Goal: Purchase product/service

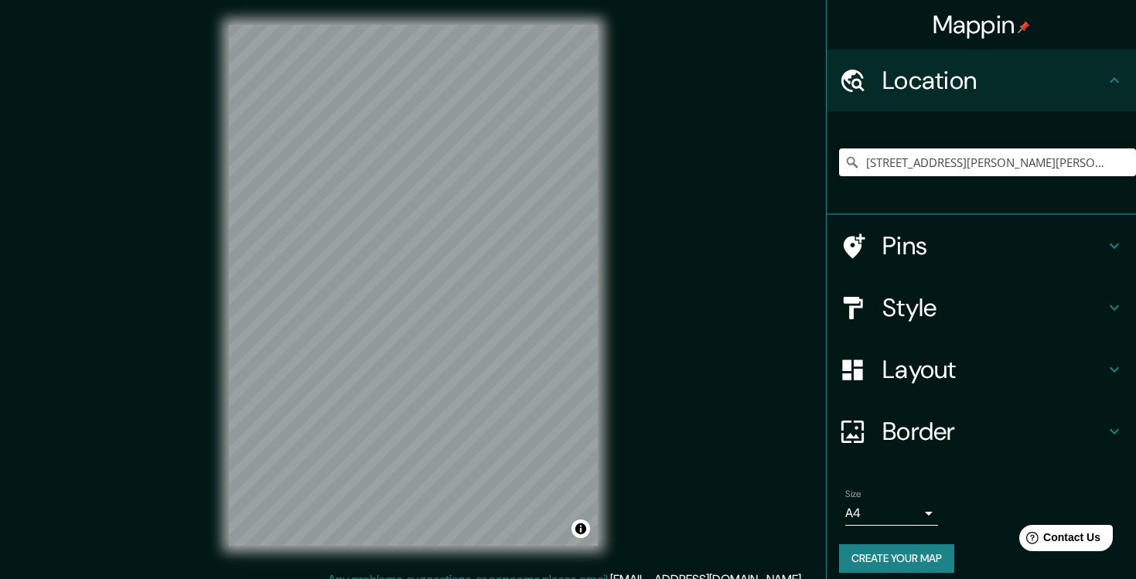
click at [908, 165] on input "[STREET_ADDRESS][PERSON_NAME][PERSON_NAME]" at bounding box center [987, 162] width 297 height 28
type input "f"
click at [1113, 311] on icon at bounding box center [1114, 307] width 19 height 19
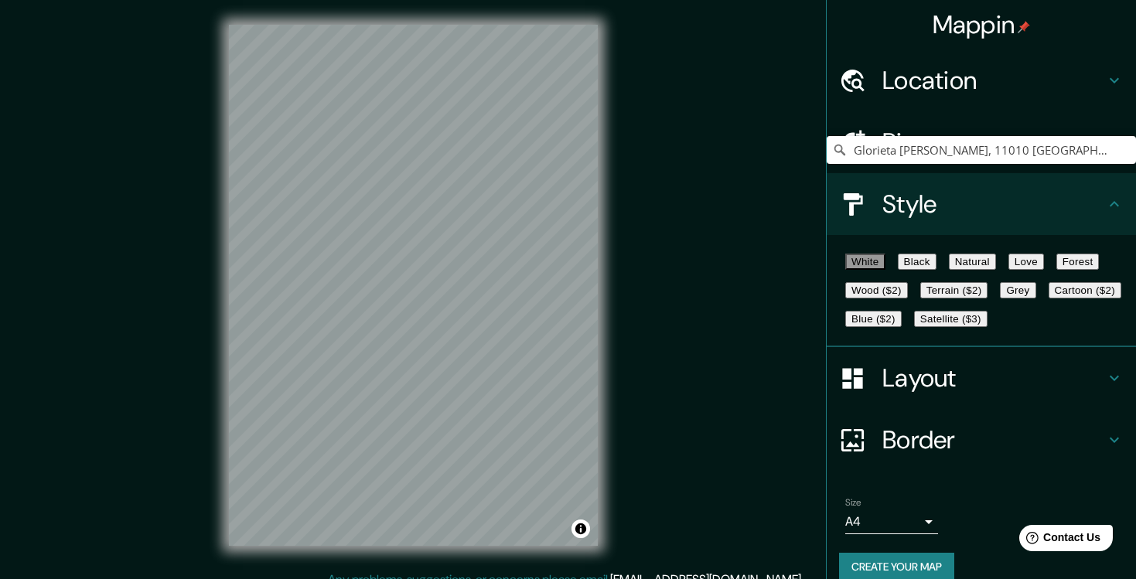
click at [914, 327] on button "Satellite ($3)" at bounding box center [950, 319] width 73 height 16
click at [936, 84] on h4 "Location" at bounding box center [993, 80] width 223 height 31
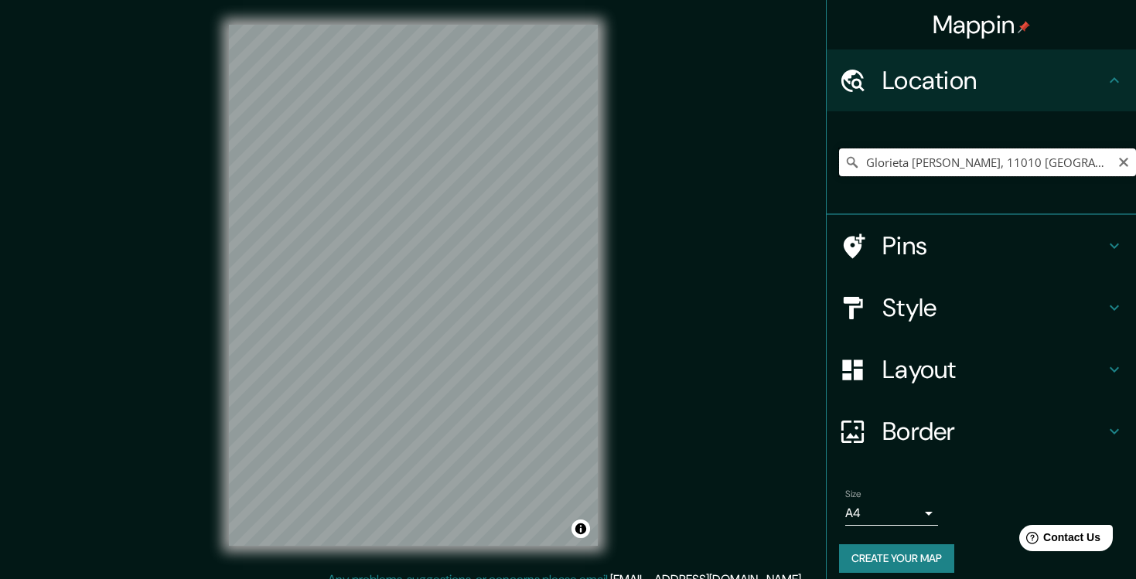
click at [922, 163] on input "Glorieta [PERSON_NAME], 11010 [GEOGRAPHIC_DATA], [GEOGRAPHIC_DATA][PERSON_NAME]…" at bounding box center [987, 162] width 297 height 28
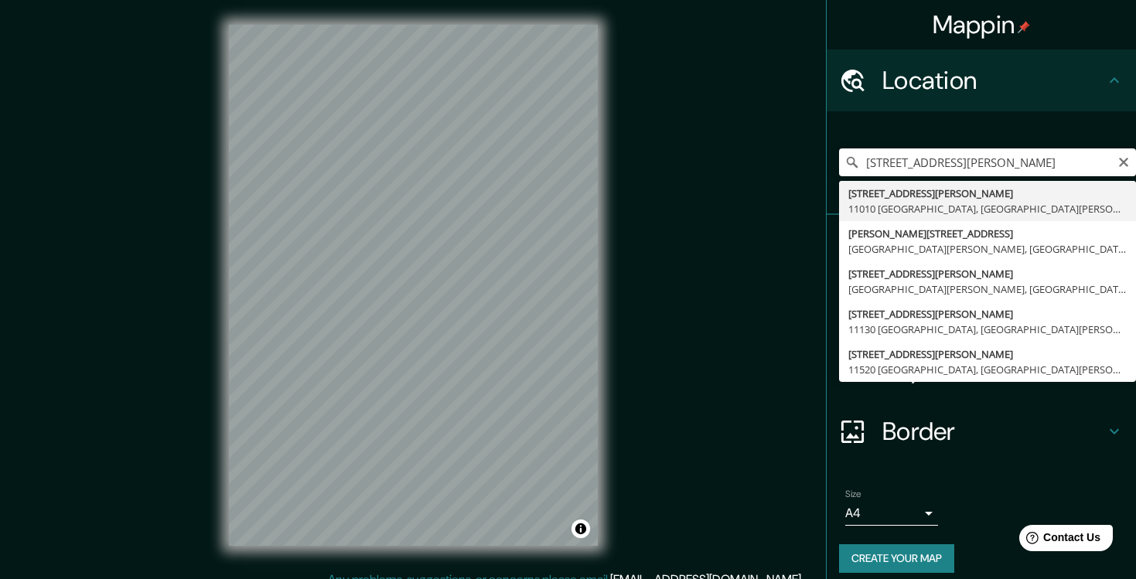
type input "[STREET_ADDRESS][PERSON_NAME][PERSON_NAME]"
